Goal: Task Accomplishment & Management: Use online tool/utility

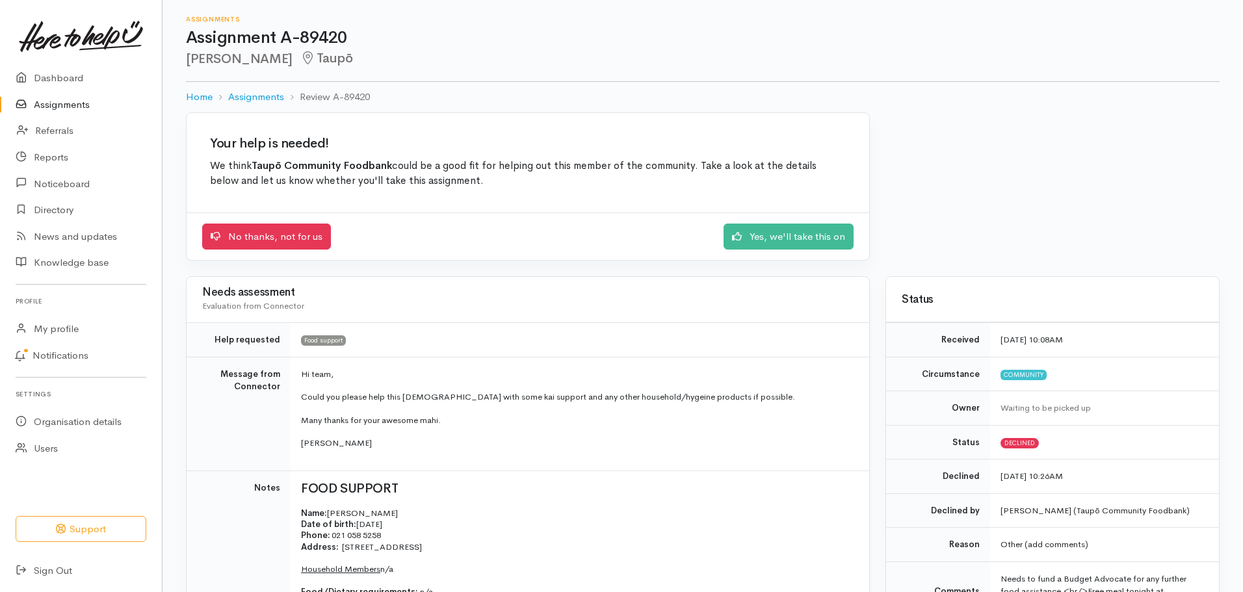
click at [64, 108] on link "Assignments" at bounding box center [81, 105] width 162 height 27
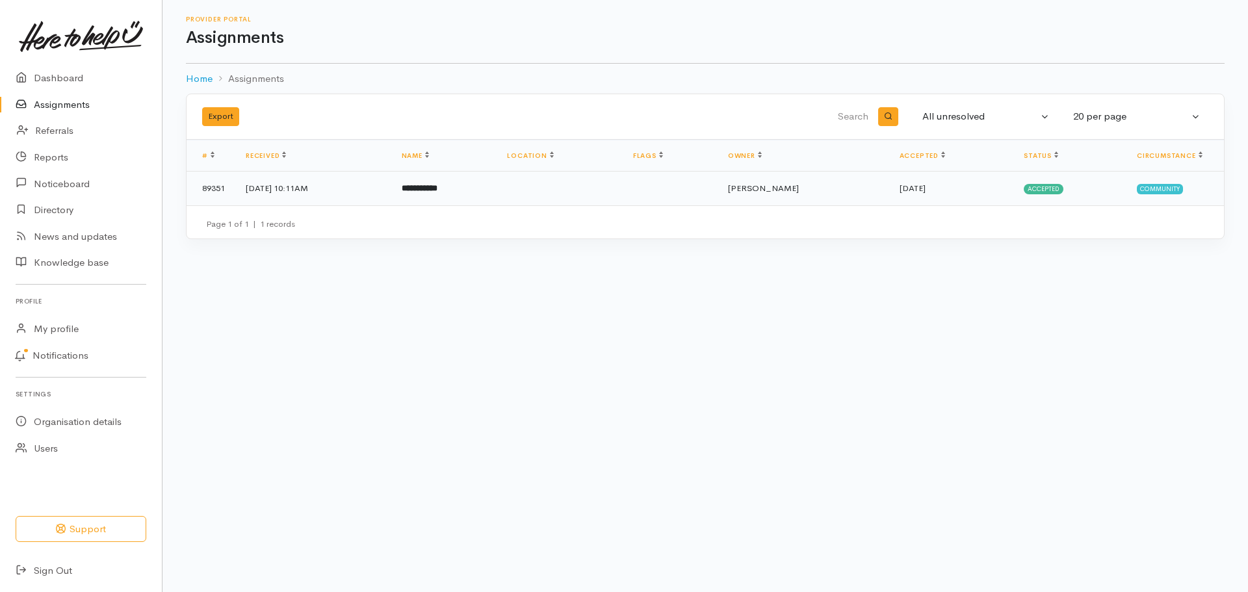
click at [690, 194] on td at bounding box center [670, 189] width 95 height 34
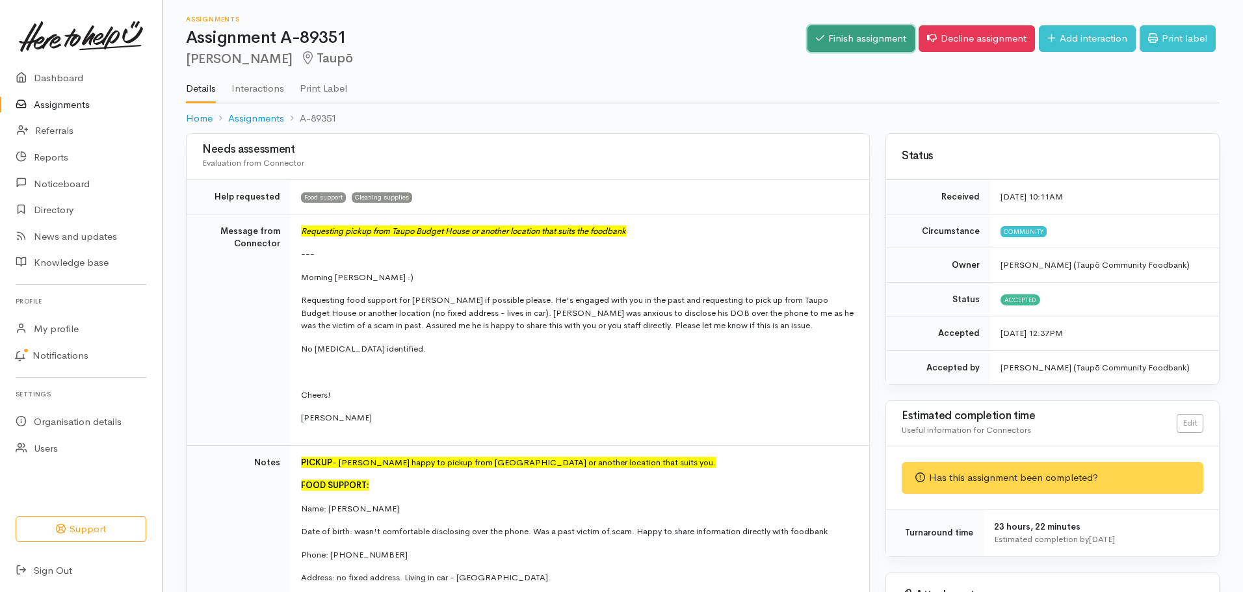
click at [859, 47] on link "Finish assignment" at bounding box center [860, 38] width 107 height 27
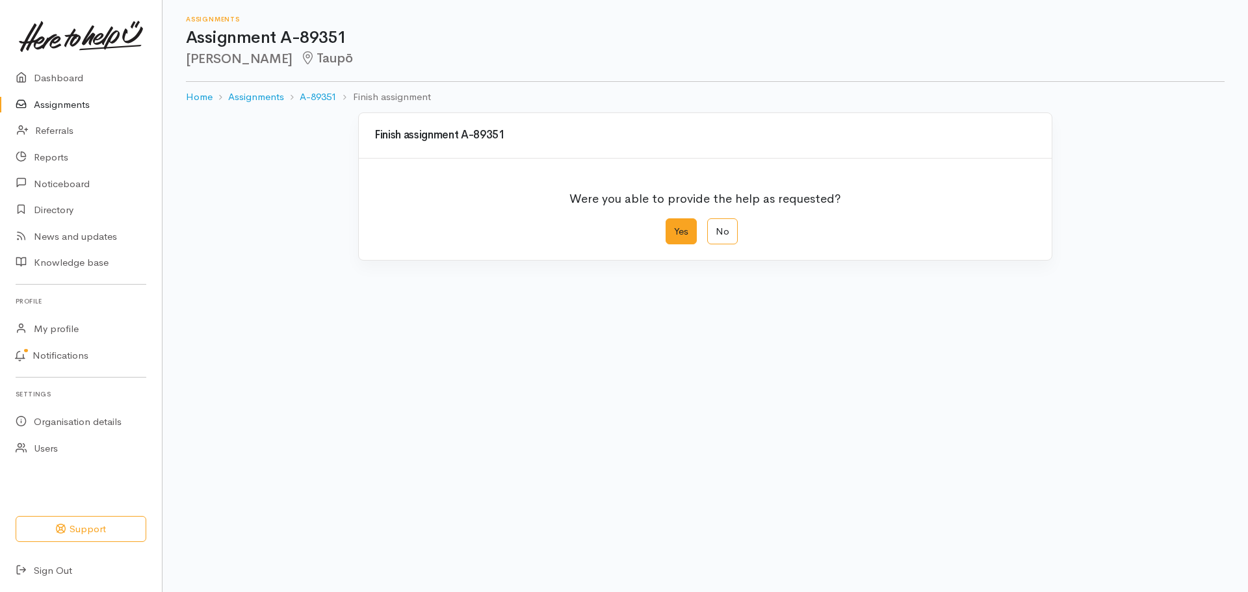
click at [683, 222] on label "Yes" at bounding box center [681, 231] width 31 height 27
click at [674, 222] on input "Yes" at bounding box center [670, 222] width 8 height 8
radio input "true"
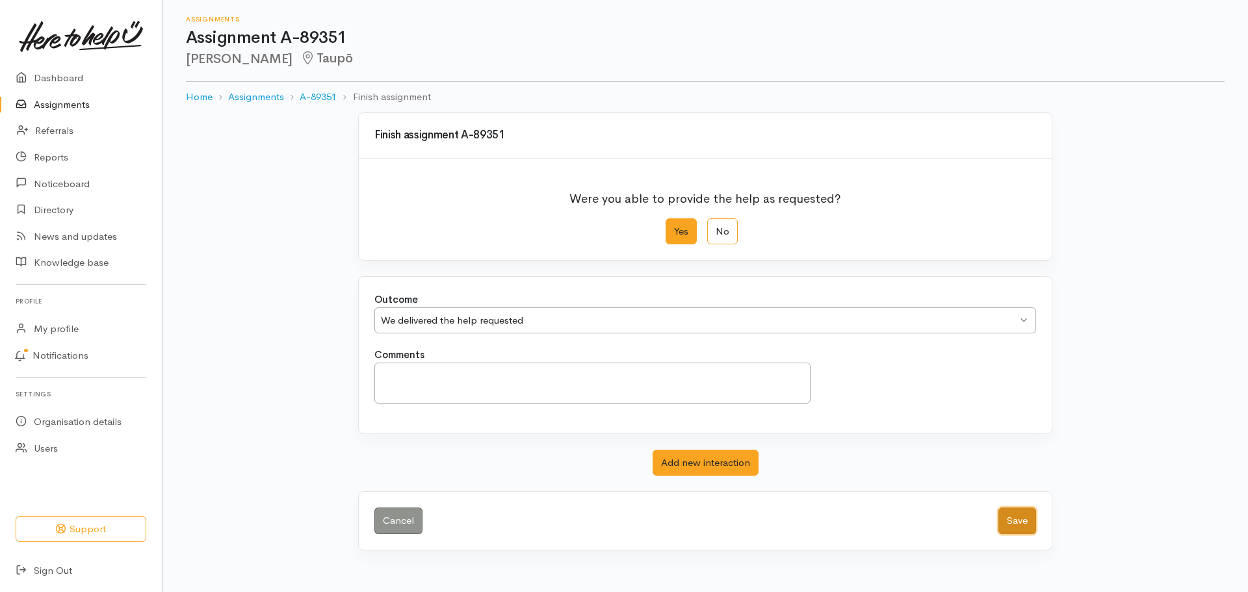
click at [998, 513] on button "Save" at bounding box center [1017, 521] width 38 height 27
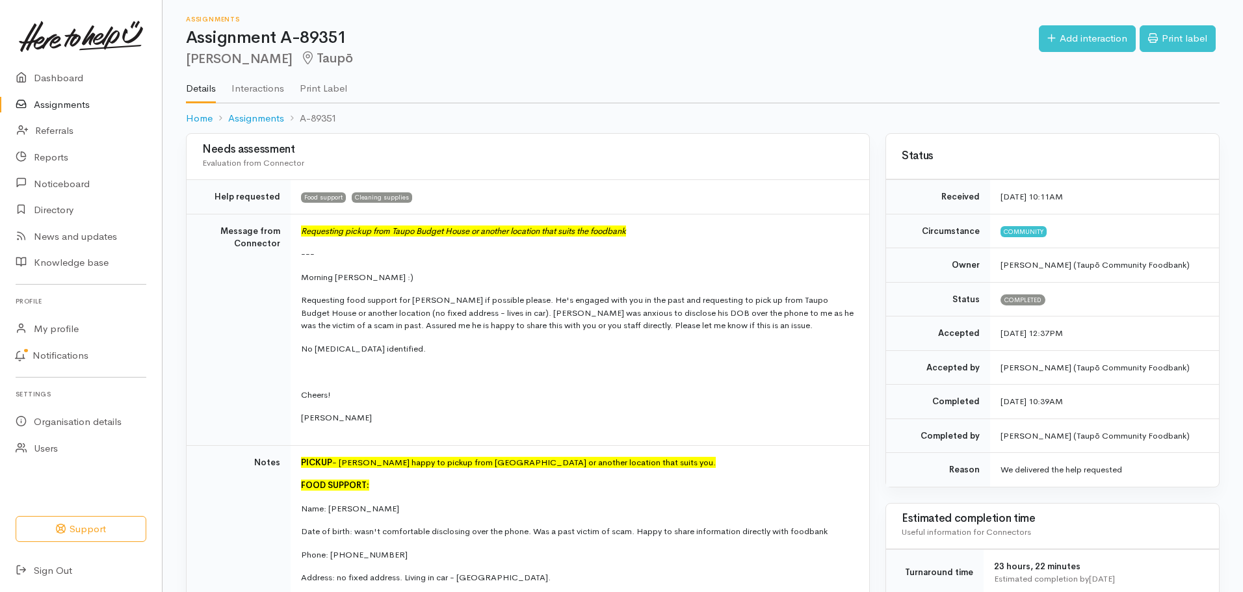
drag, startPoint x: 0, startPoint y: 0, endPoint x: 998, endPoint y: 514, distance: 1122.9
click at [998, 514] on h3 "Estimated completion time" at bounding box center [1052, 519] width 302 height 12
